Goal: Task Accomplishment & Management: Manage account settings

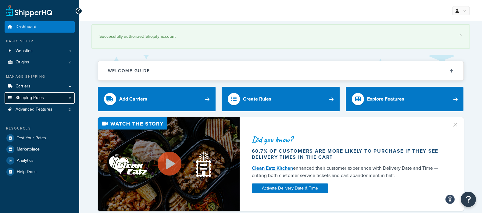
click at [39, 95] on span "Shipping Rules" at bounding box center [30, 97] width 28 height 5
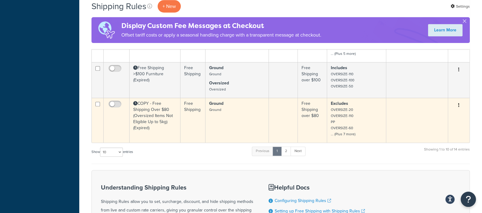
scroll to position [354, 0]
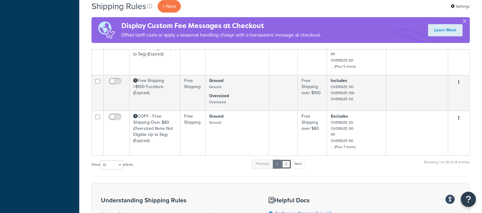
click at [288, 165] on link "2" at bounding box center [286, 164] width 10 height 9
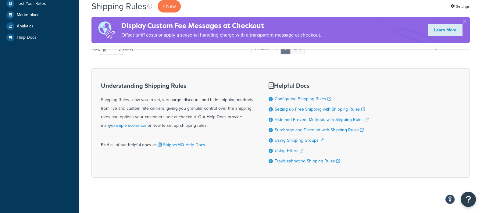
scroll to position [117, 0]
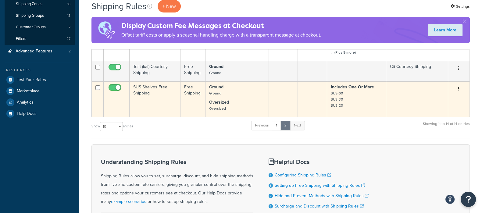
click at [148, 91] on td "SUS Shelves Free Shipping" at bounding box center [155, 99] width 51 height 36
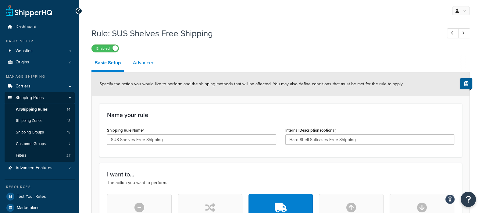
click at [150, 65] on link "Advanced" at bounding box center [144, 63] width 28 height 15
